Goal: Information Seeking & Learning: Check status

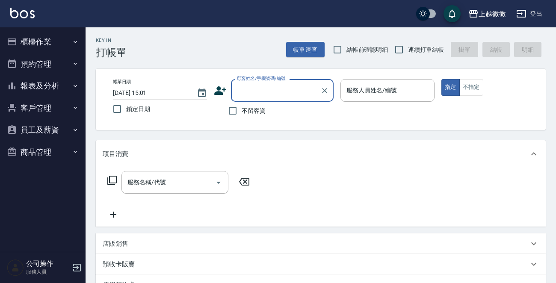
click at [53, 85] on button "報表及分析" at bounding box center [42, 86] width 79 height 22
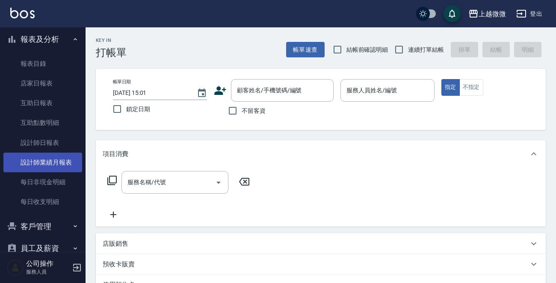
scroll to position [85, 0]
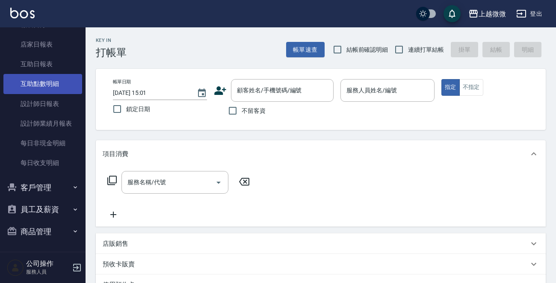
click at [59, 81] on link "互助點數明細" at bounding box center [42, 84] width 79 height 20
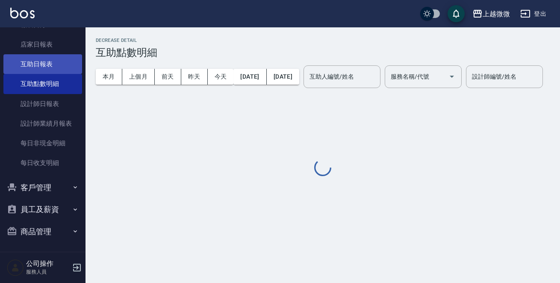
click at [66, 68] on link "互助日報表" at bounding box center [42, 64] width 79 height 20
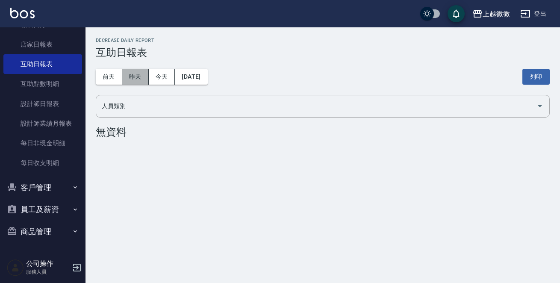
click at [135, 72] on button "昨天" at bounding box center [135, 77] width 27 height 16
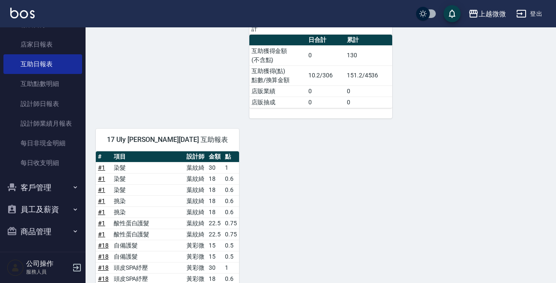
scroll to position [684, 0]
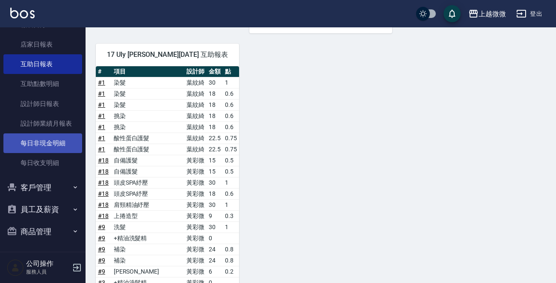
click at [39, 136] on link "每日非現金明細" at bounding box center [42, 143] width 79 height 20
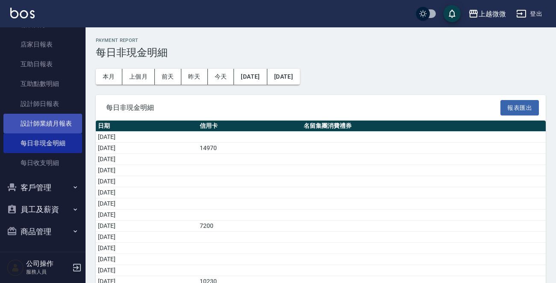
click at [40, 120] on link "設計師業績月報表" at bounding box center [42, 124] width 79 height 20
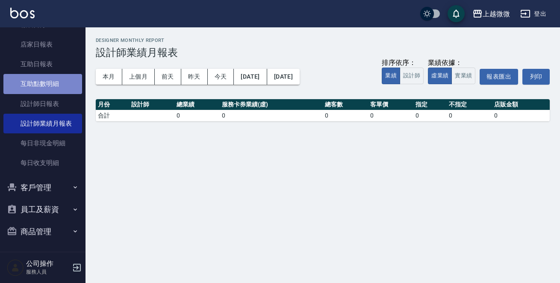
click at [56, 85] on link "互助點數明細" at bounding box center [42, 84] width 79 height 20
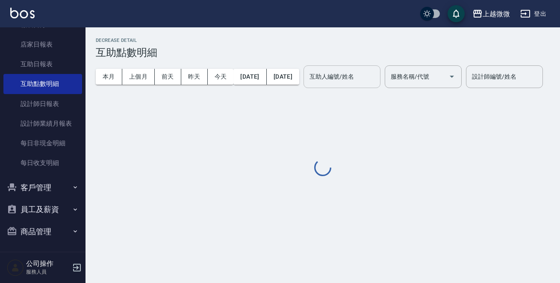
click at [377, 70] on input "互助人編號/姓名" at bounding box center [341, 76] width 69 height 15
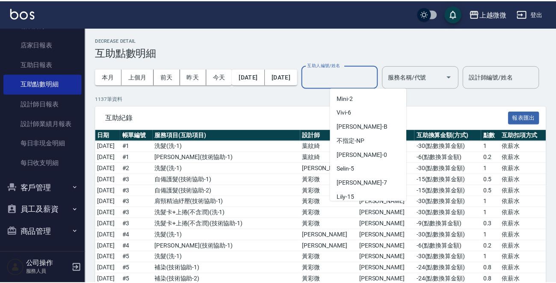
scroll to position [91, 0]
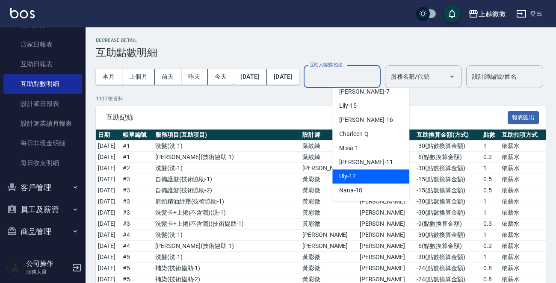
click at [366, 174] on div "Uly -17" at bounding box center [370, 176] width 77 height 14
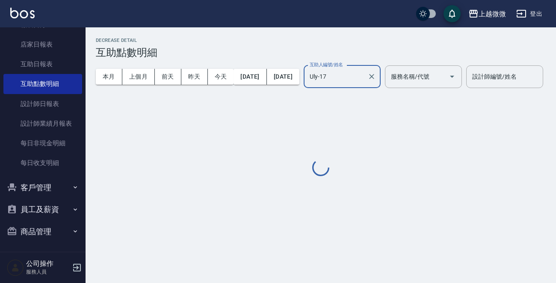
type input "Uly-17"
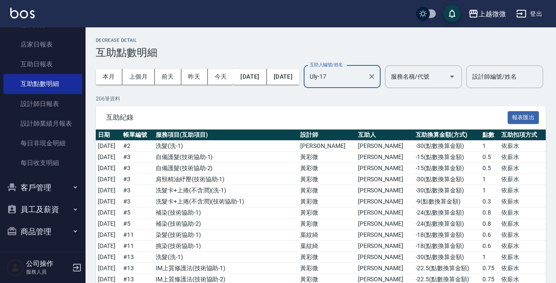
click at [431, 66] on div "服務名稱/代號" at bounding box center [423, 76] width 77 height 23
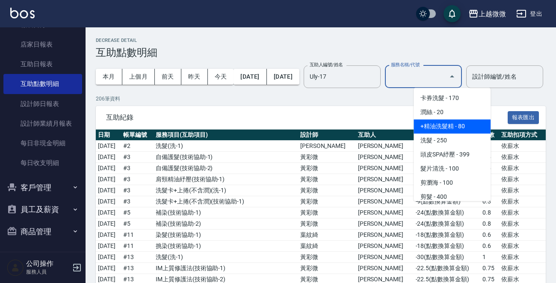
click at [461, 123] on span "+精油洗髮精 - 80" at bounding box center [451, 126] width 77 height 14
type input "+精油洗髮精(A02)"
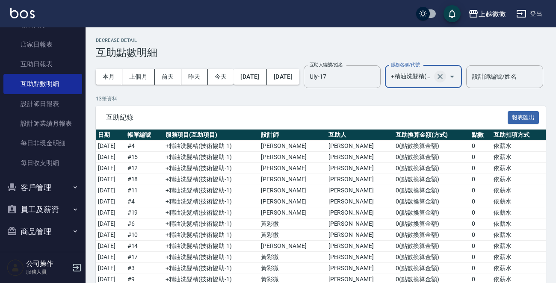
click at [442, 75] on icon "Clear" at bounding box center [439, 76] width 5 height 5
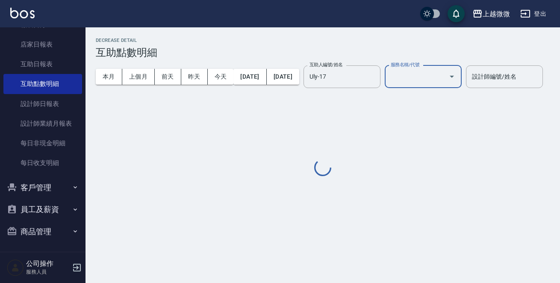
click at [445, 77] on input "服務名稱/代號" at bounding box center [417, 76] width 56 height 15
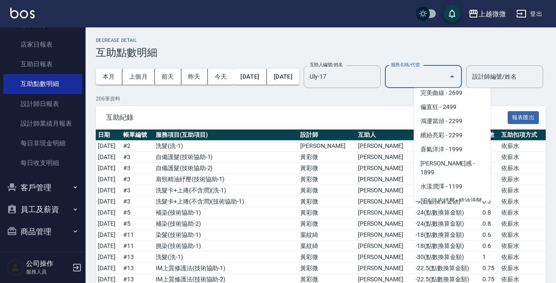
scroll to position [1453, 0]
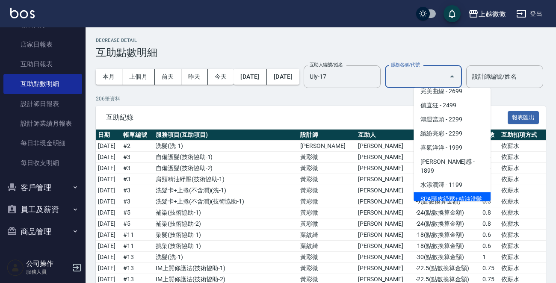
click at [449, 192] on span "SPA頭皮紓壓+精油洗髮+剪髮 - 799" at bounding box center [451, 203] width 77 height 23
type input "SPA頭皮紓壓+精油洗髮+剪髮(I13)"
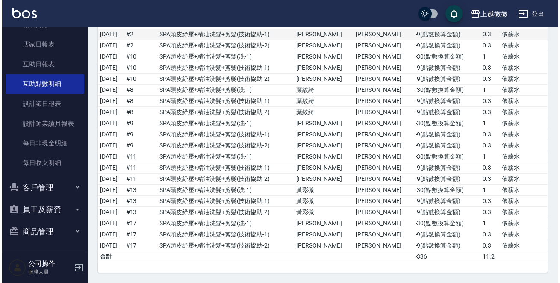
scroll to position [0, 0]
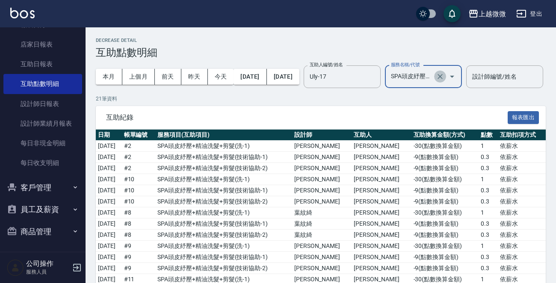
click at [444, 78] on icon "Clear" at bounding box center [440, 76] width 9 height 9
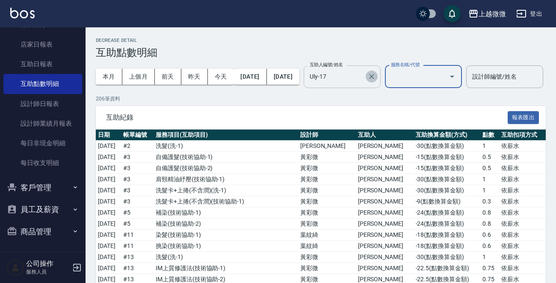
click at [376, 78] on icon "Clear" at bounding box center [371, 76] width 9 height 9
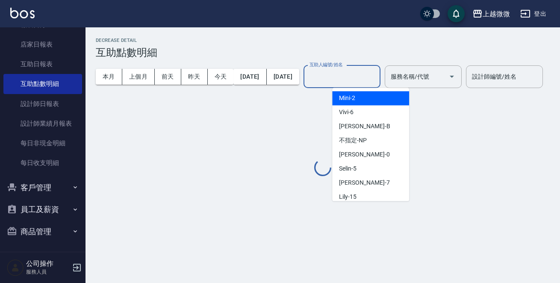
click at [377, 79] on input "互助人編號/姓名" at bounding box center [341, 76] width 69 height 15
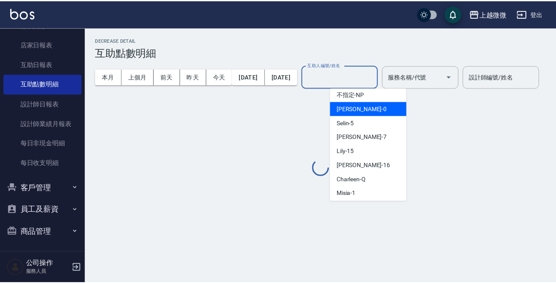
scroll to position [85, 0]
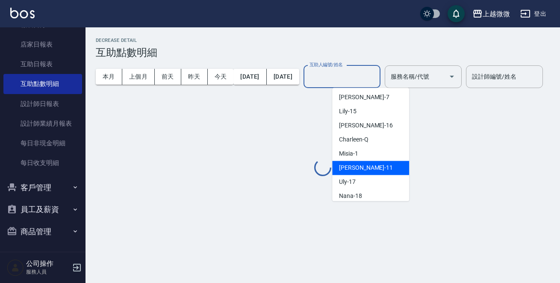
click at [374, 165] on div "[PERSON_NAME] -11" at bounding box center [370, 168] width 77 height 14
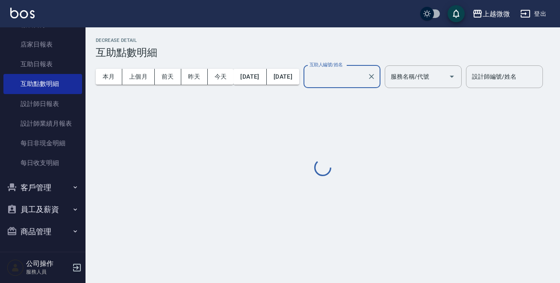
type input "[PERSON_NAME]-11"
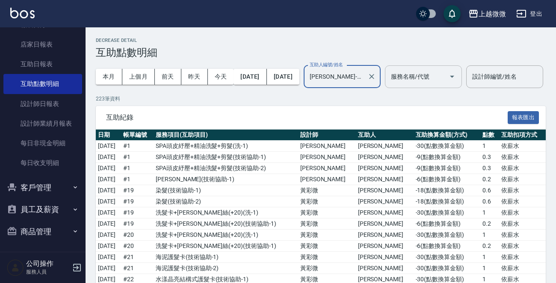
click at [454, 68] on div "服務名稱/代號" at bounding box center [423, 76] width 77 height 23
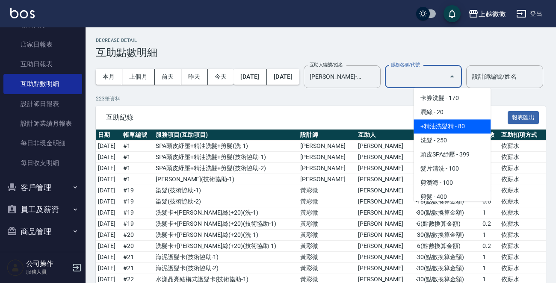
click at [456, 127] on span "+精油洗髮精 - 80" at bounding box center [451, 126] width 77 height 14
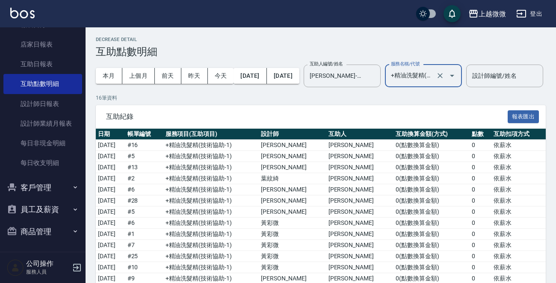
scroll to position [0, 0]
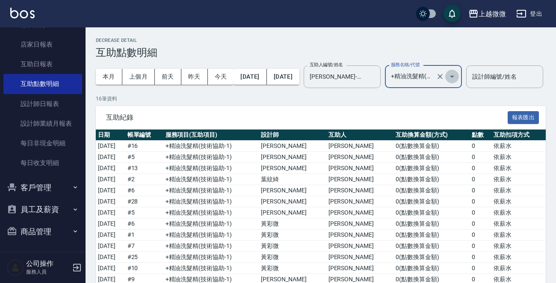
click at [457, 77] on icon "Open" at bounding box center [452, 76] width 10 height 10
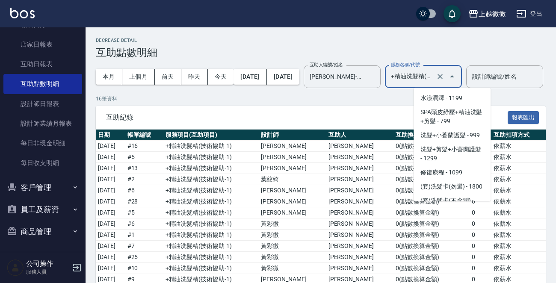
scroll to position [1539, 0]
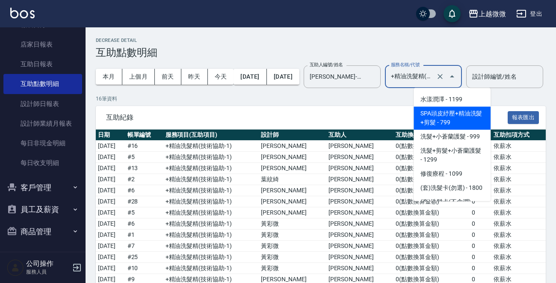
click at [466, 114] on span "SPA頭皮紓壓+精油洗髮+剪髮 - 799" at bounding box center [451, 117] width 77 height 23
type input "SPA頭皮紓壓+精油洗髮+剪髮(I13)"
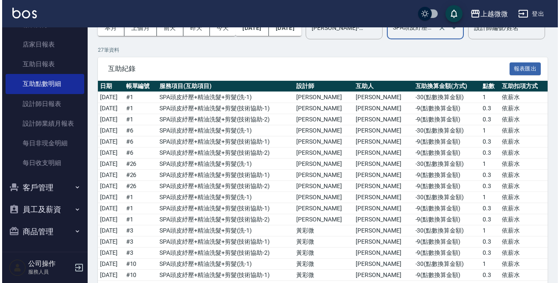
scroll to position [0, 0]
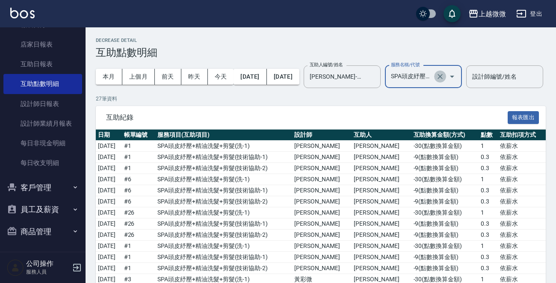
click at [444, 77] on icon "Clear" at bounding box center [440, 76] width 9 height 9
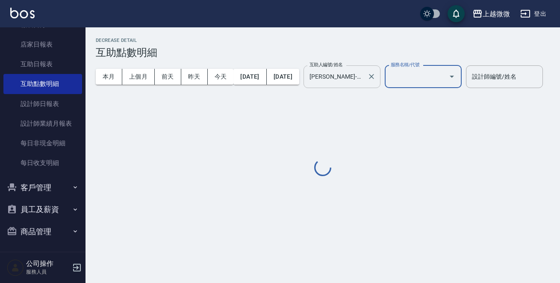
click at [377, 82] on div at bounding box center [370, 76] width 11 height 23
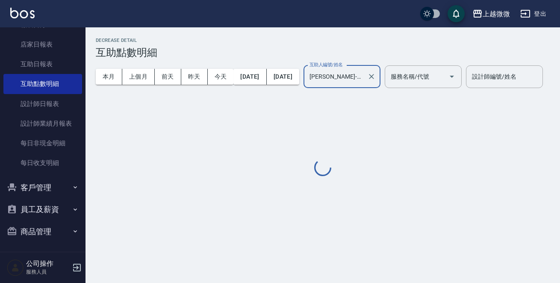
click at [376, 77] on icon "Clear" at bounding box center [371, 76] width 9 height 9
click at [380, 65] on div "互助人編號/姓名" at bounding box center [341, 76] width 77 height 23
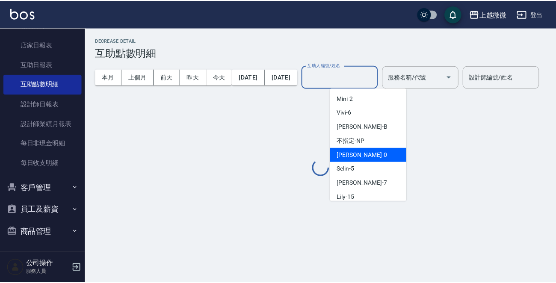
scroll to position [91, 0]
